Goal: Find specific page/section: Find specific page/section

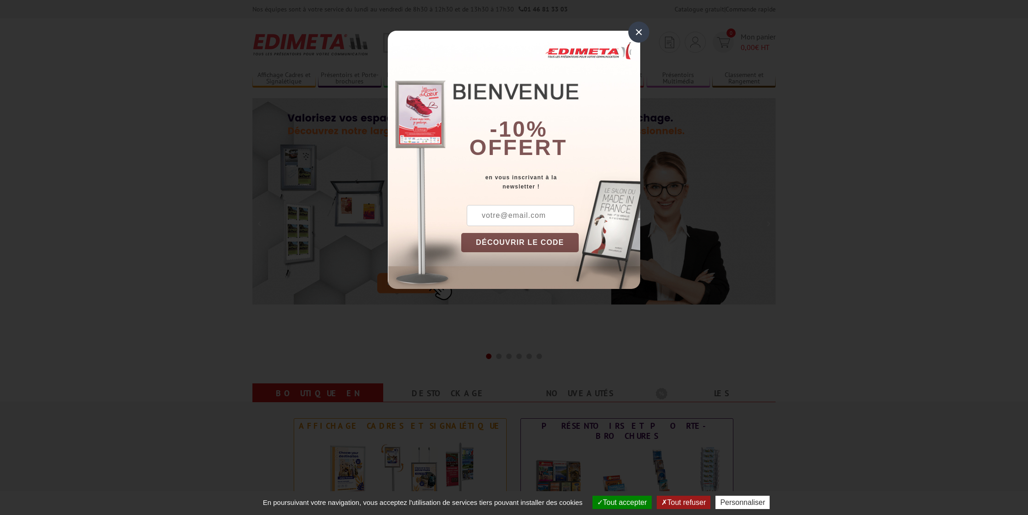
click at [636, 35] on div "×" at bounding box center [638, 32] width 21 height 21
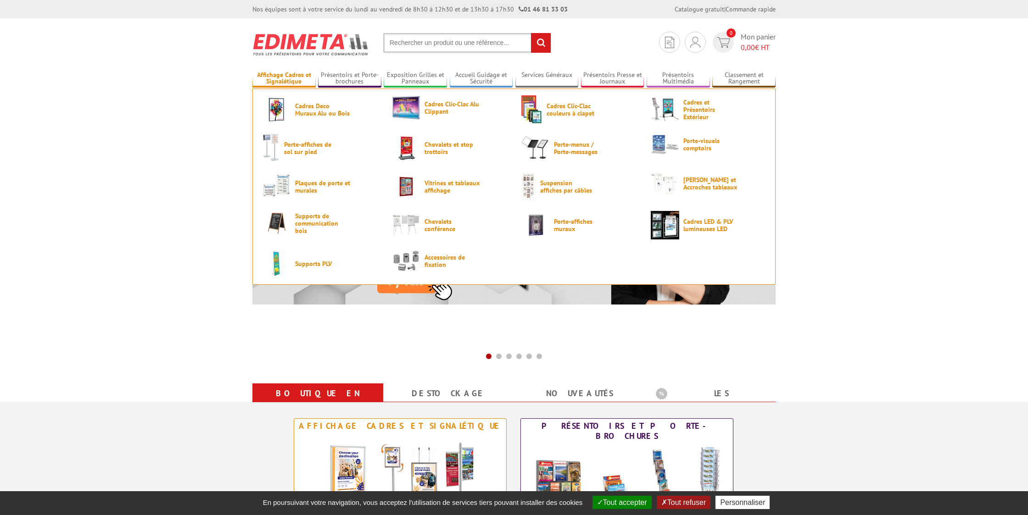
click at [299, 76] on link "Affichage Cadres et Signalétique" at bounding box center [283, 78] width 63 height 15
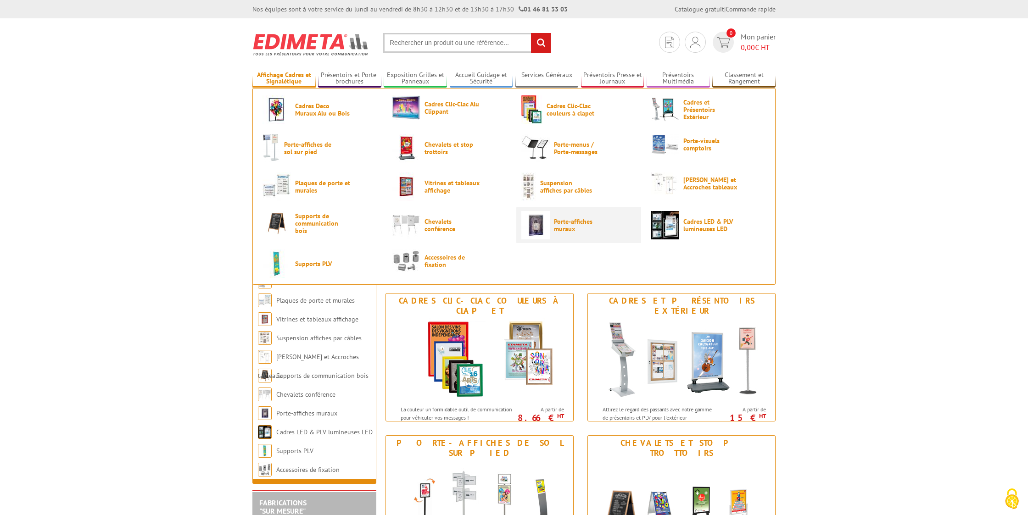
click at [574, 229] on span "Porte-affiches muraux" at bounding box center [581, 225] width 55 height 15
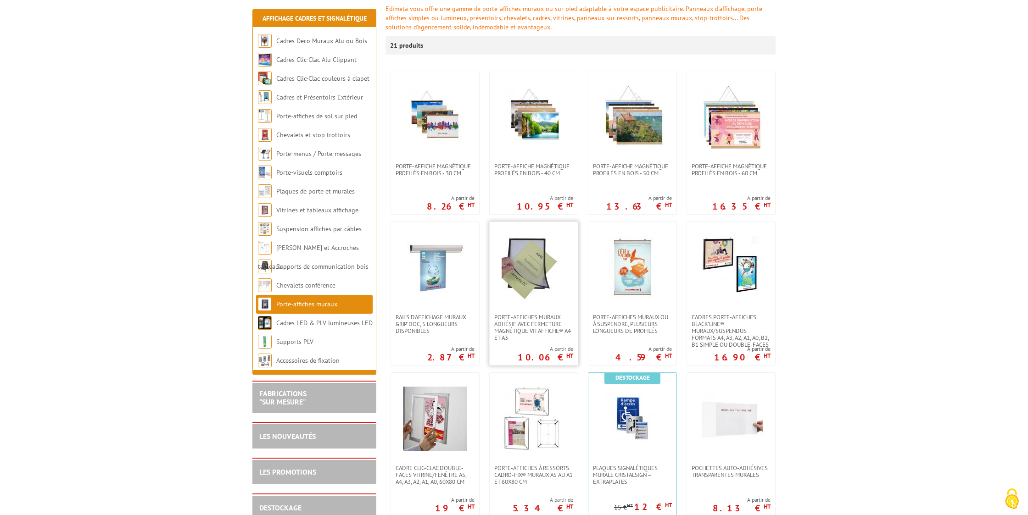
scroll to position [132, 0]
click at [634, 244] on img at bounding box center [632, 269] width 64 height 64
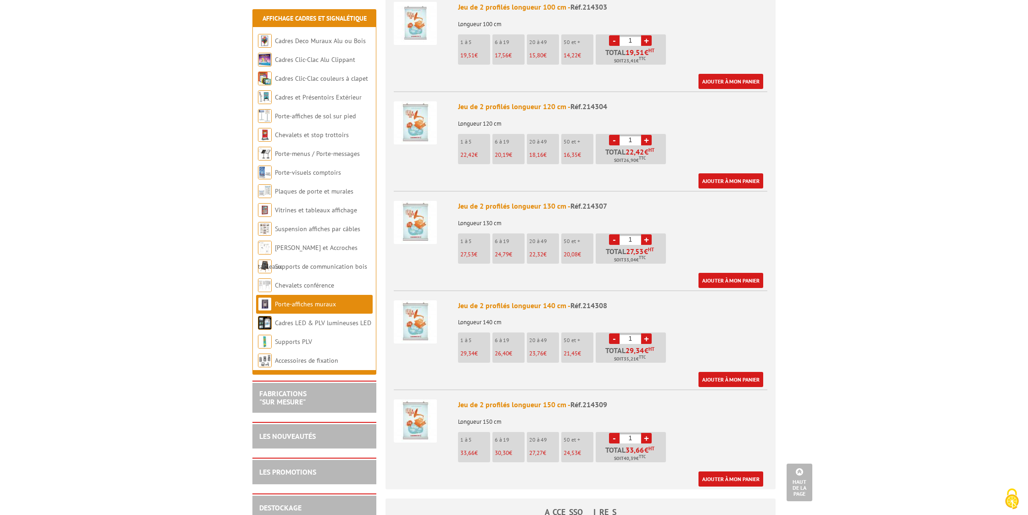
scroll to position [980, 0]
click at [415, 105] on img at bounding box center [415, 122] width 43 height 43
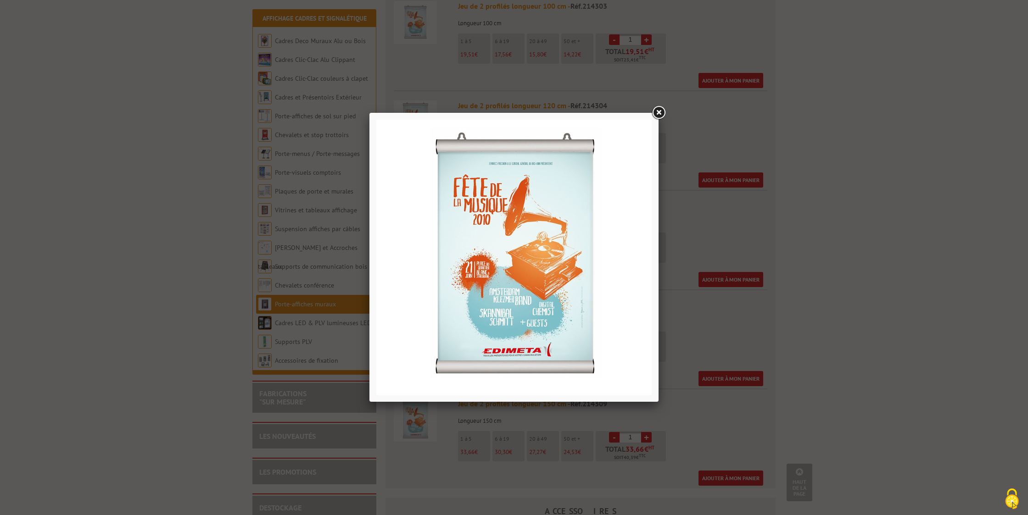
click at [663, 109] on link at bounding box center [658, 113] width 17 height 17
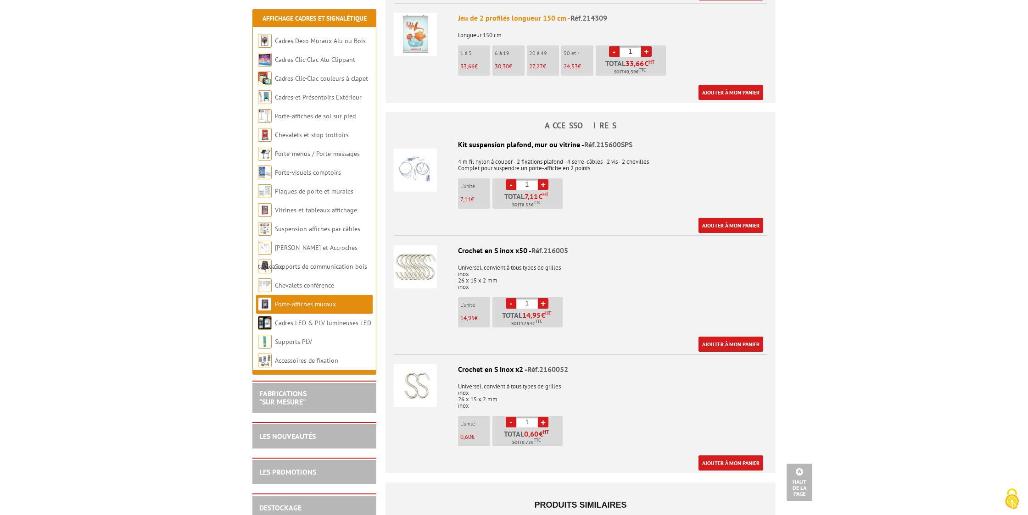
scroll to position [1372, 0]
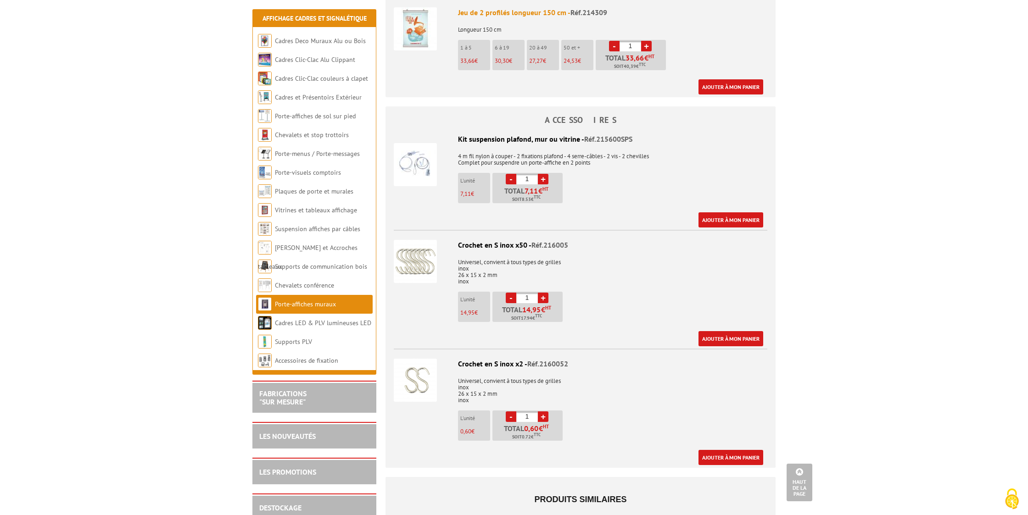
click at [416, 154] on img at bounding box center [415, 164] width 43 height 43
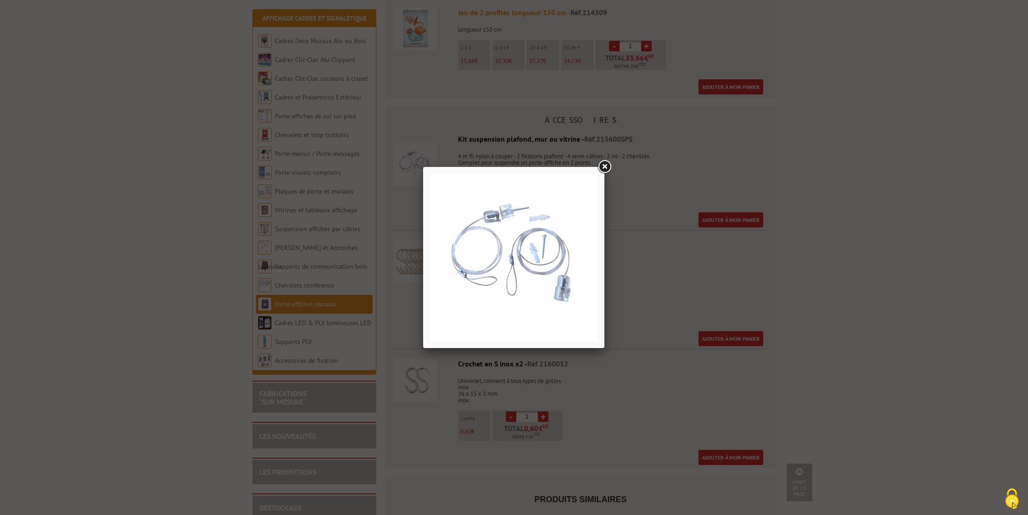
click at [606, 170] on link at bounding box center [604, 167] width 17 height 17
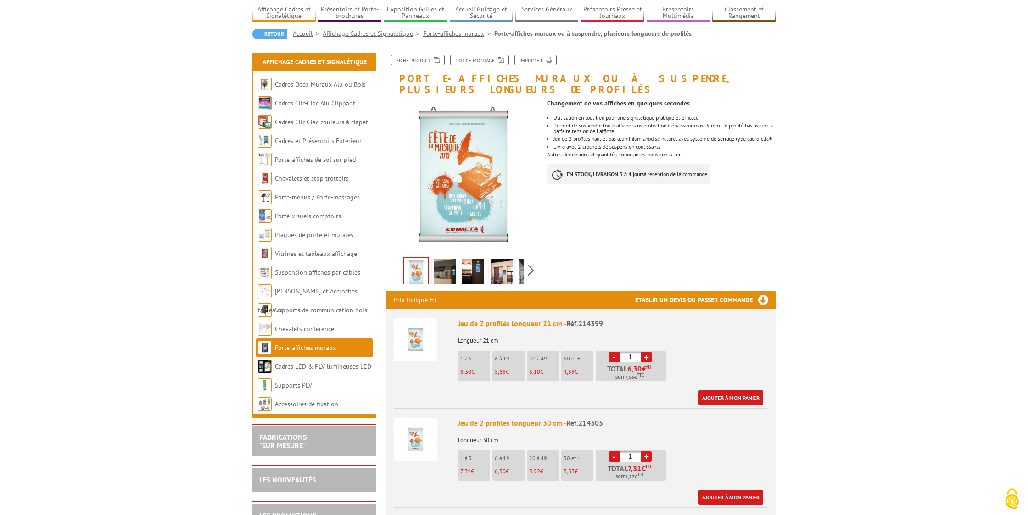
scroll to position [67, 0]
